Goal: Navigation & Orientation: Find specific page/section

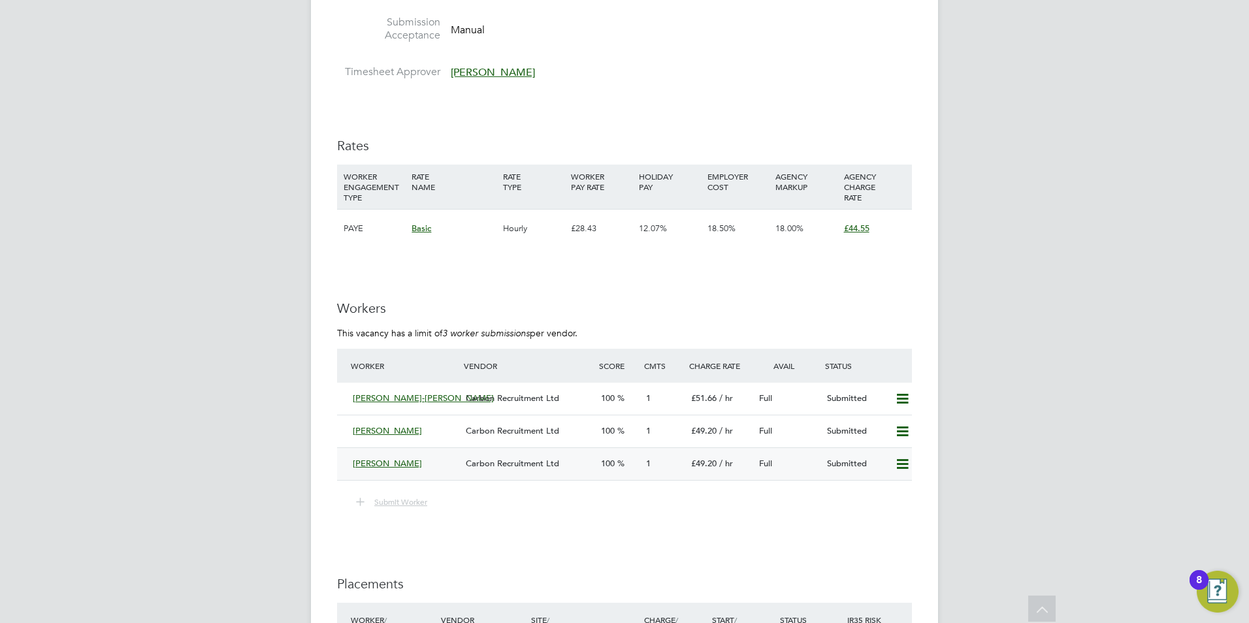
scroll to position [1317, 0]
click at [904, 391] on icon at bounding box center [902, 396] width 16 height 10
click at [834, 516] on div "IR35 Determination IR35 Status Inside IR35 Status Determination Statement New C…" at bounding box center [624, 66] width 575 height 2215
click at [904, 457] on icon at bounding box center [902, 462] width 16 height 10
click at [895, 475] on li "Remove" at bounding box center [883, 475] width 50 height 18
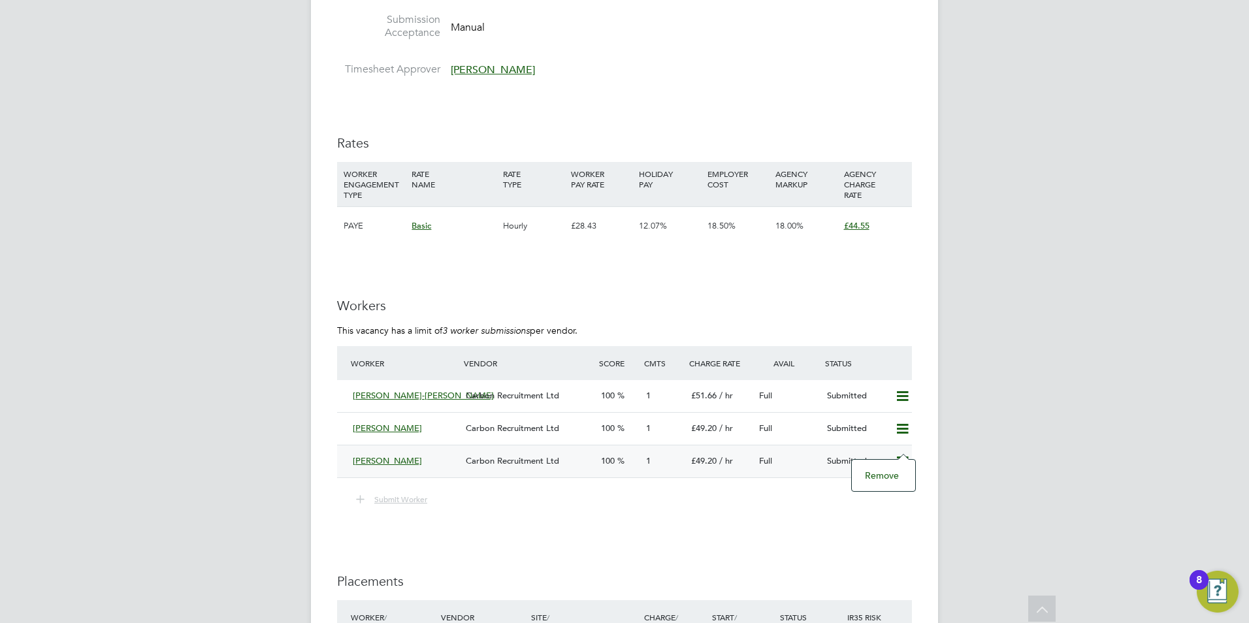
scroll to position [0, 0]
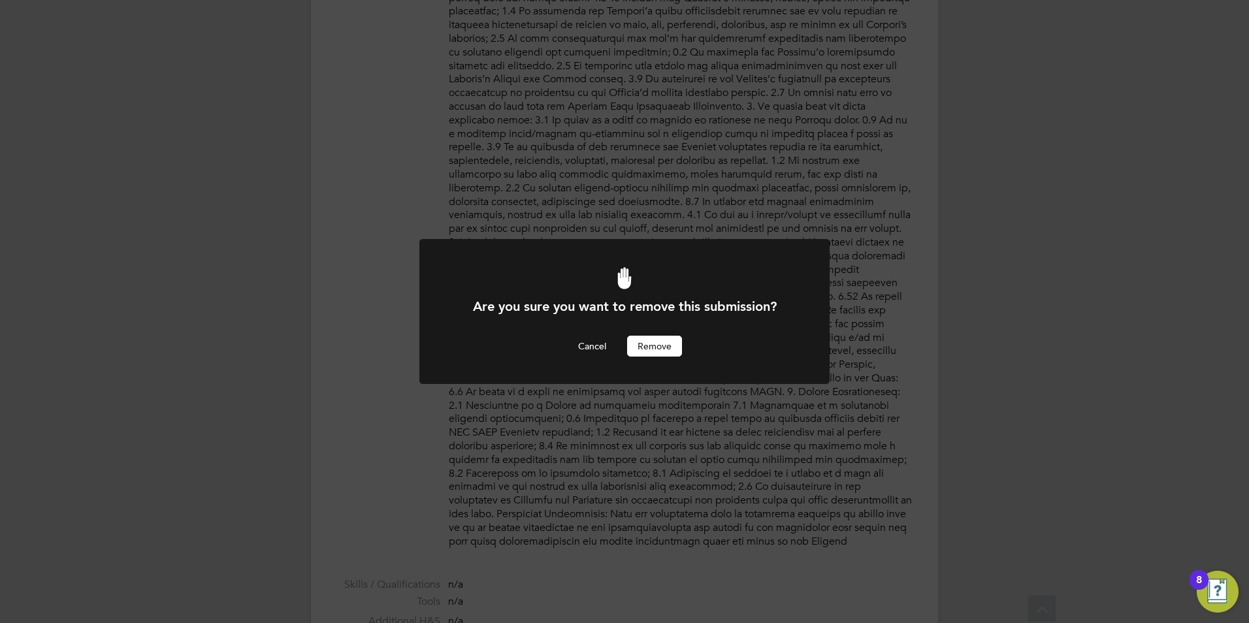
click at [651, 342] on button "Remove" at bounding box center [654, 346] width 55 height 21
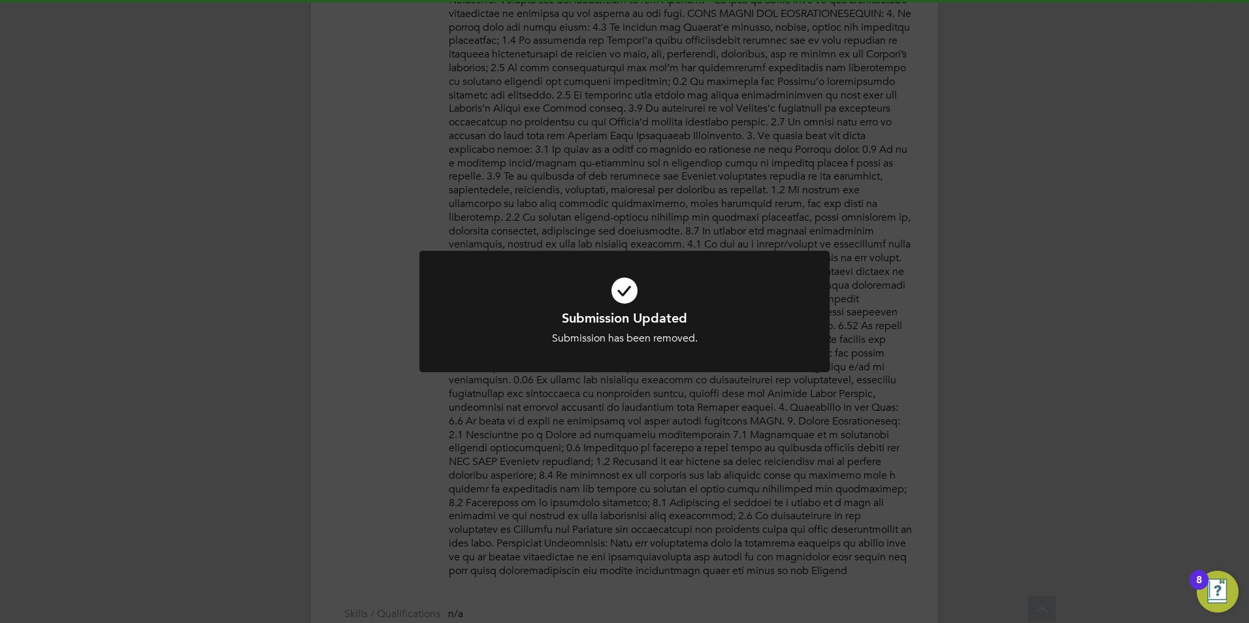
scroll to position [596, 0]
click at [627, 298] on icon at bounding box center [625, 290] width 340 height 51
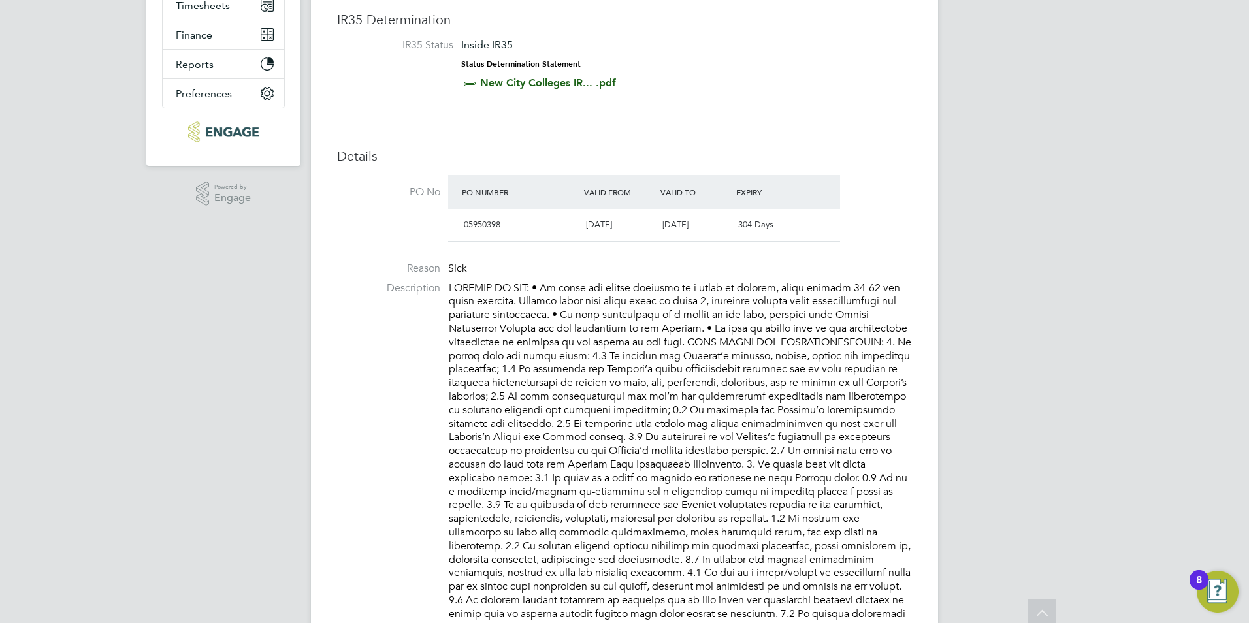
scroll to position [0, 0]
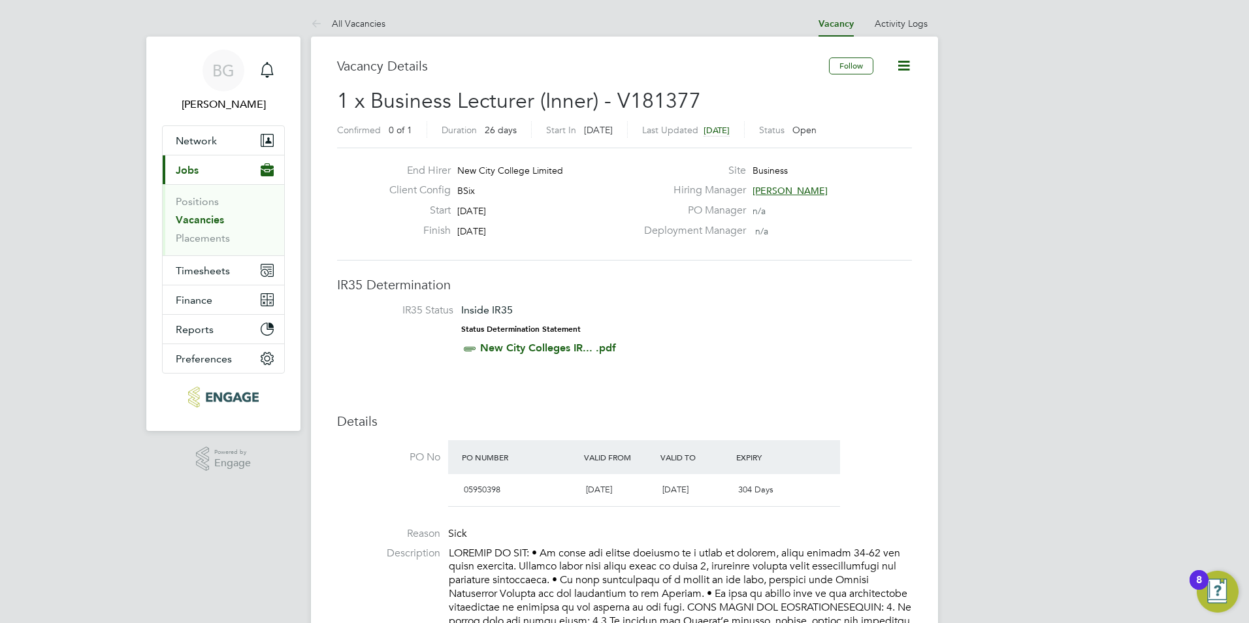
click at [210, 222] on link "Vacancies" at bounding box center [200, 220] width 48 height 12
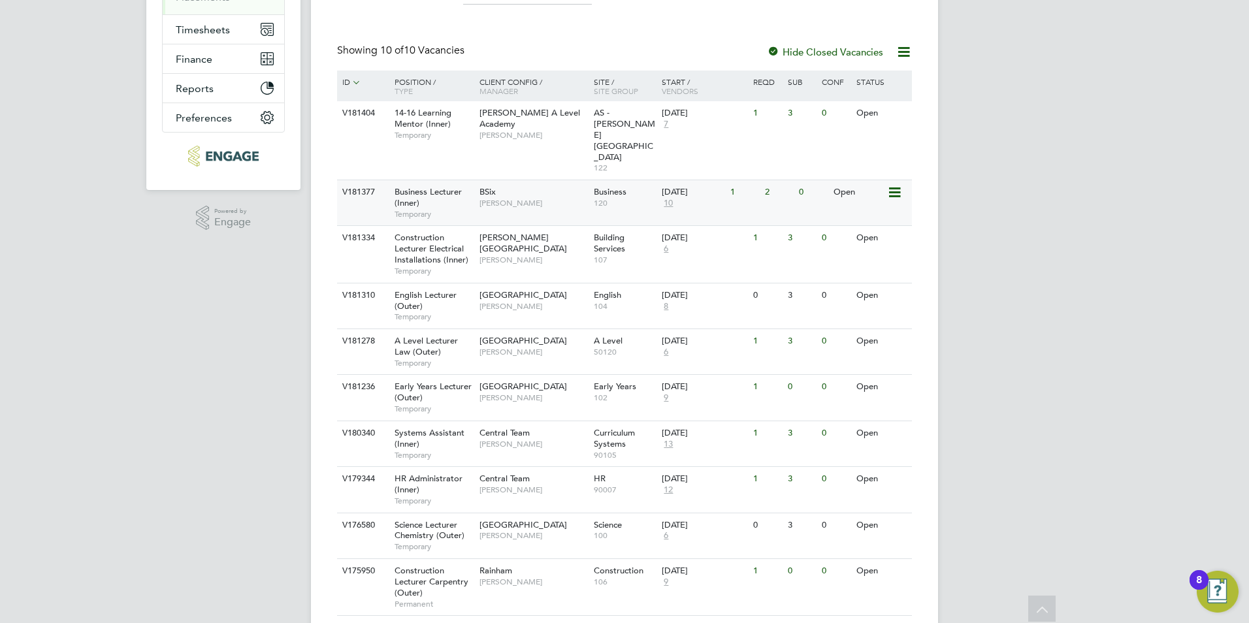
scroll to position [248, 0]
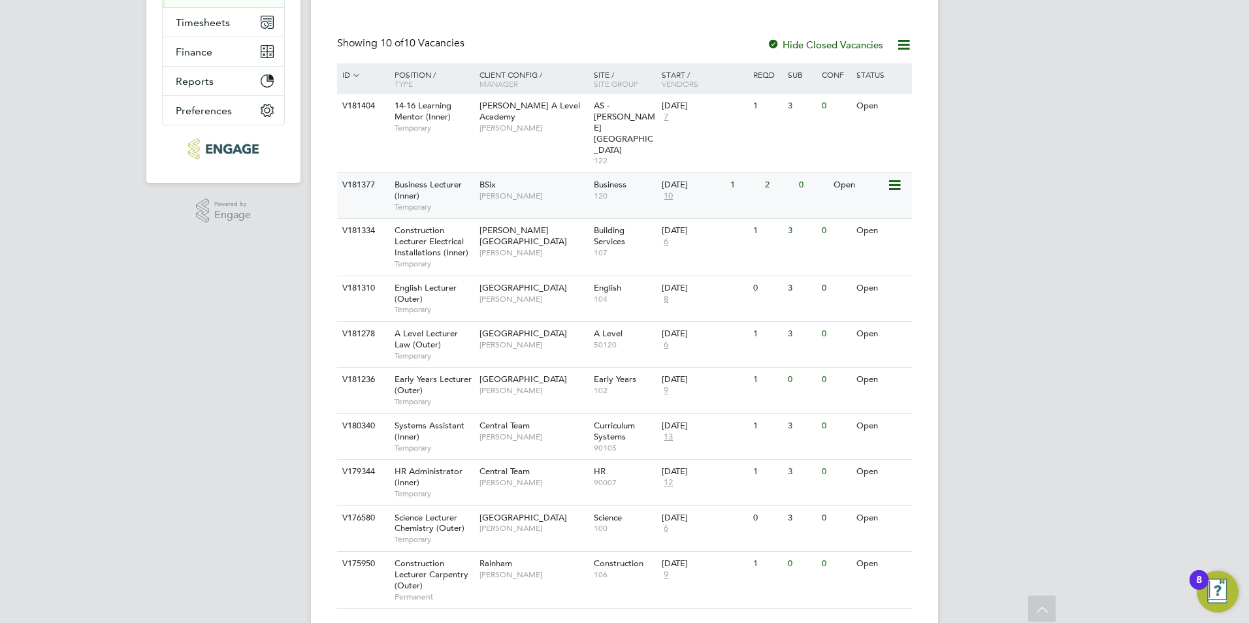
click at [542, 173] on div "BSix [PERSON_NAME]" at bounding box center [533, 190] width 114 height 34
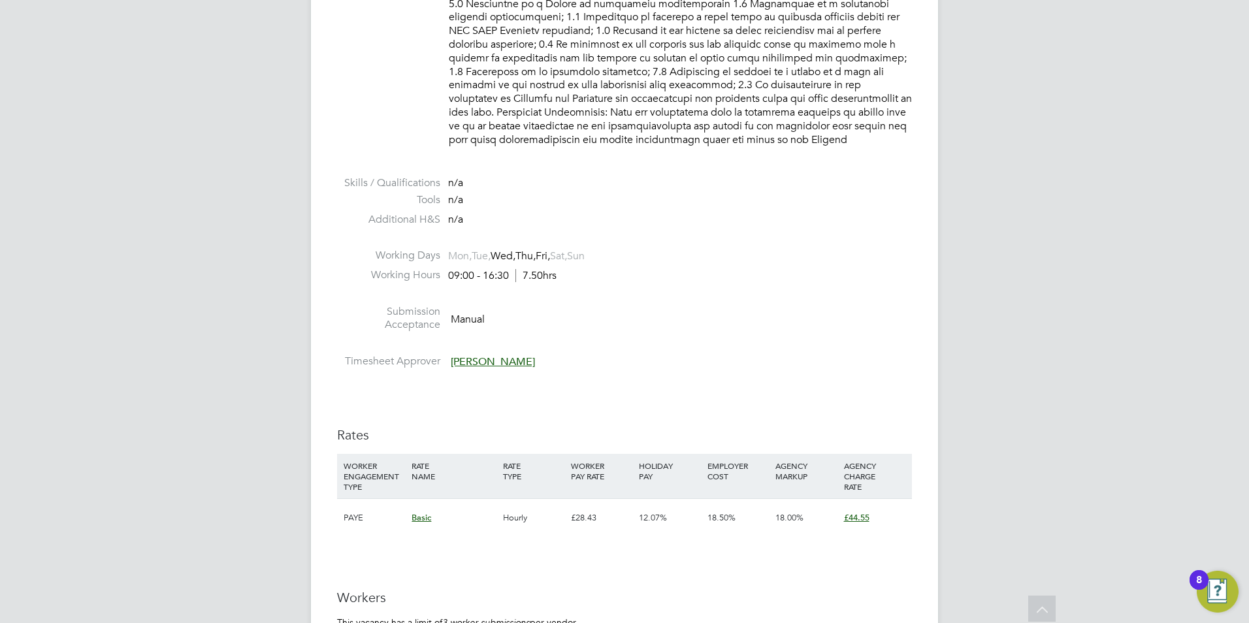
scroll to position [1026, 0]
